Goal: Find specific page/section

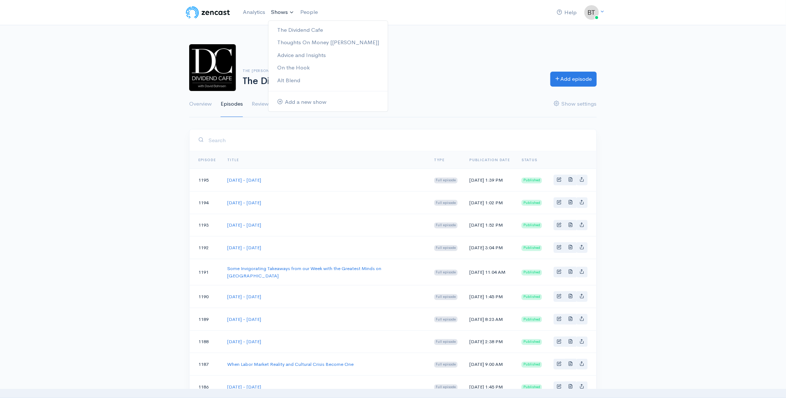
click at [282, 12] on link "Shows" at bounding box center [282, 12] width 29 height 16
click at [298, 42] on link "Thoughts On Money [[PERSON_NAME]]" at bounding box center [327, 42] width 119 height 13
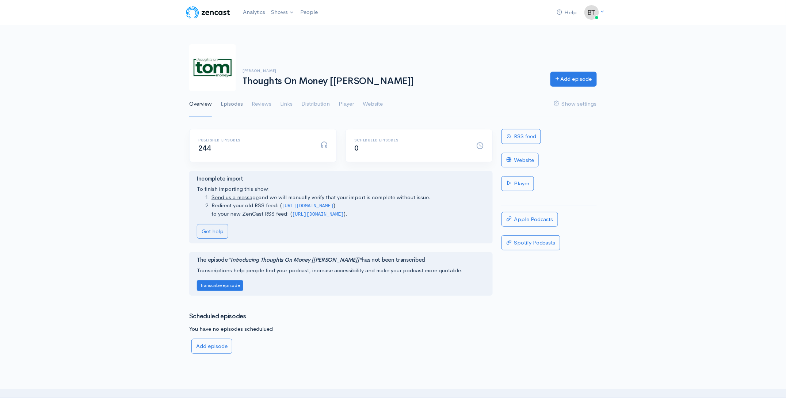
click at [238, 105] on link "Episodes" at bounding box center [232, 104] width 22 height 26
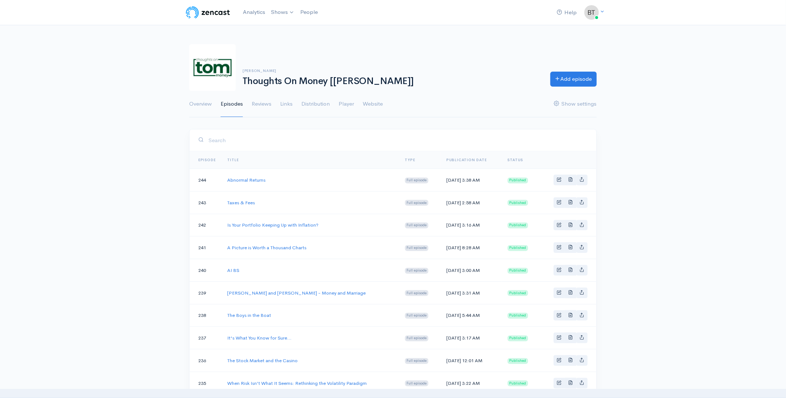
click at [460, 67] on div "[PERSON_NAME] Thoughts On Money [[PERSON_NAME]] Add episode" at bounding box center [393, 67] width 416 height 47
